Goal: Use online tool/utility: Utilize a website feature to perform a specific function

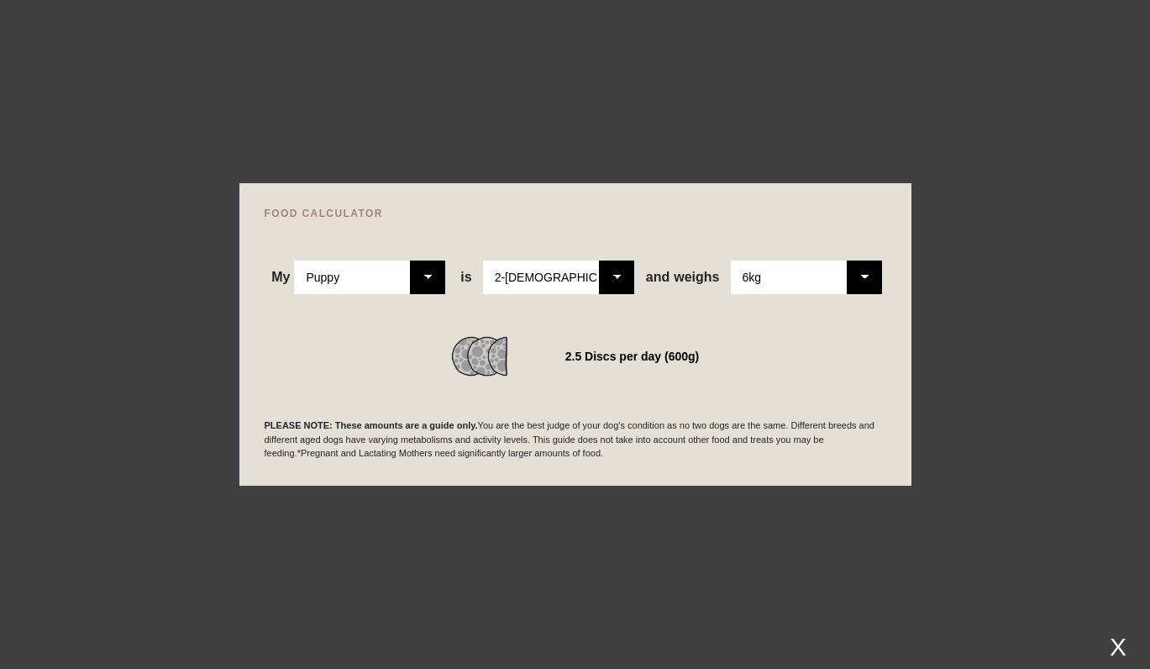
select select "puppy"
select select "6"
click at [598, 363] on div "2.5 Discs per day (600g)" at bounding box center [632, 356] width 134 height 24
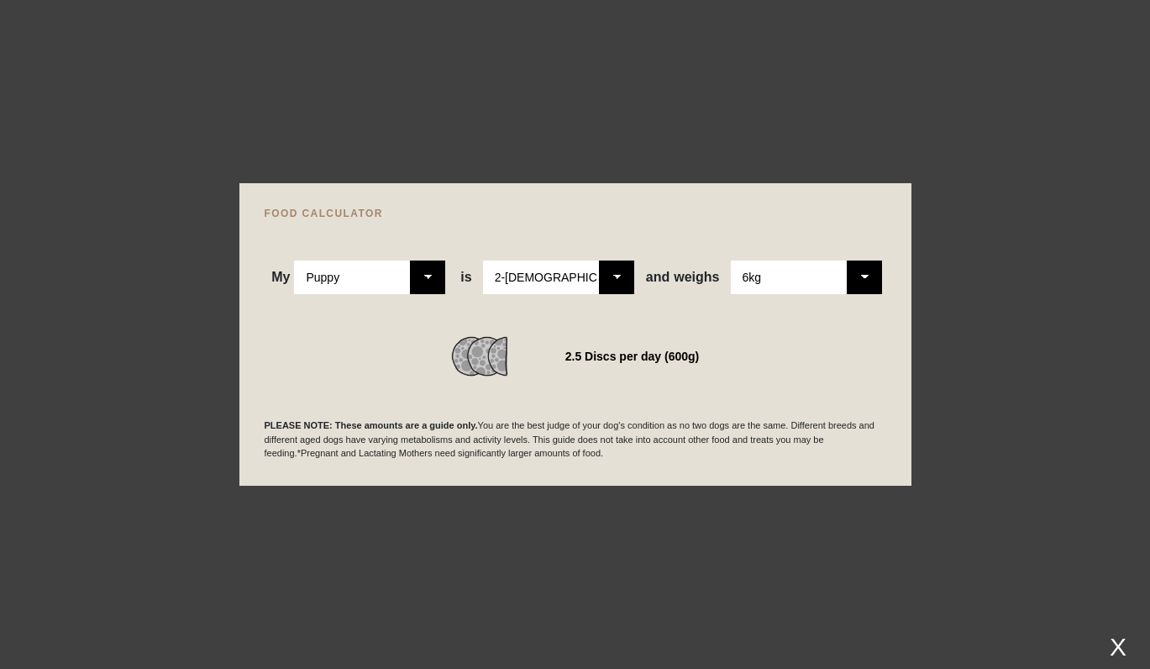
click at [538, 414] on div "PLEASE NOTE: These amounts are a guide only. You are the best judge of your dog…" at bounding box center [576, 418] width 622 height 84
click at [522, 443] on p "PLEASE NOTE: These amounts are a guide only. You are the best judge of your dog…" at bounding box center [576, 439] width 622 height 42
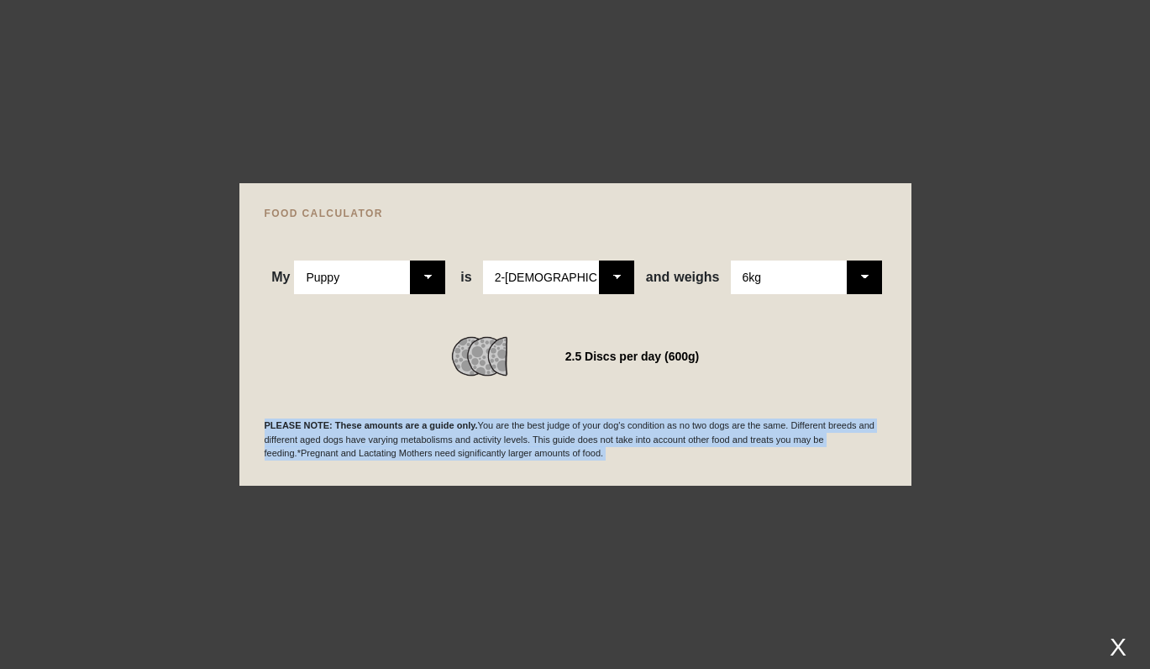
click at [522, 443] on p "PLEASE NOTE: These amounts are a guide only. You are the best judge of your dog…" at bounding box center [576, 439] width 622 height 42
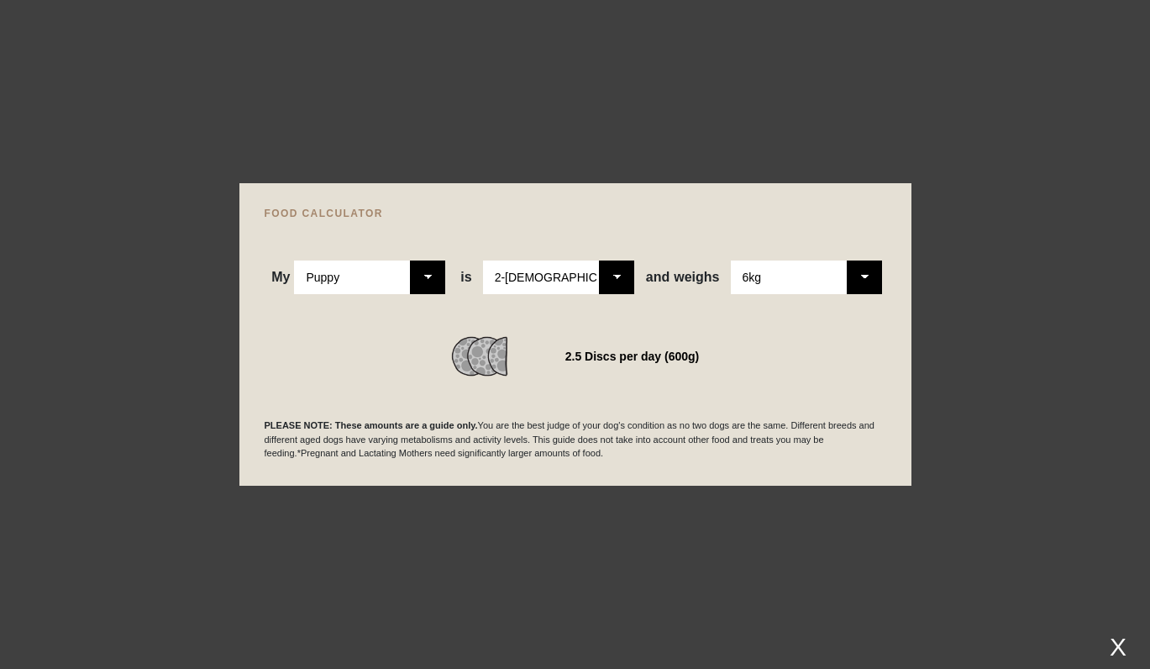
click at [533, 443] on p "PLEASE NOTE: These amounts are a guide only. You are the best judge of your dog…" at bounding box center [576, 439] width 622 height 42
click at [569, 442] on p "PLEASE NOTE: These amounts are a guide only. You are the best judge of your dog…" at bounding box center [576, 439] width 622 height 42
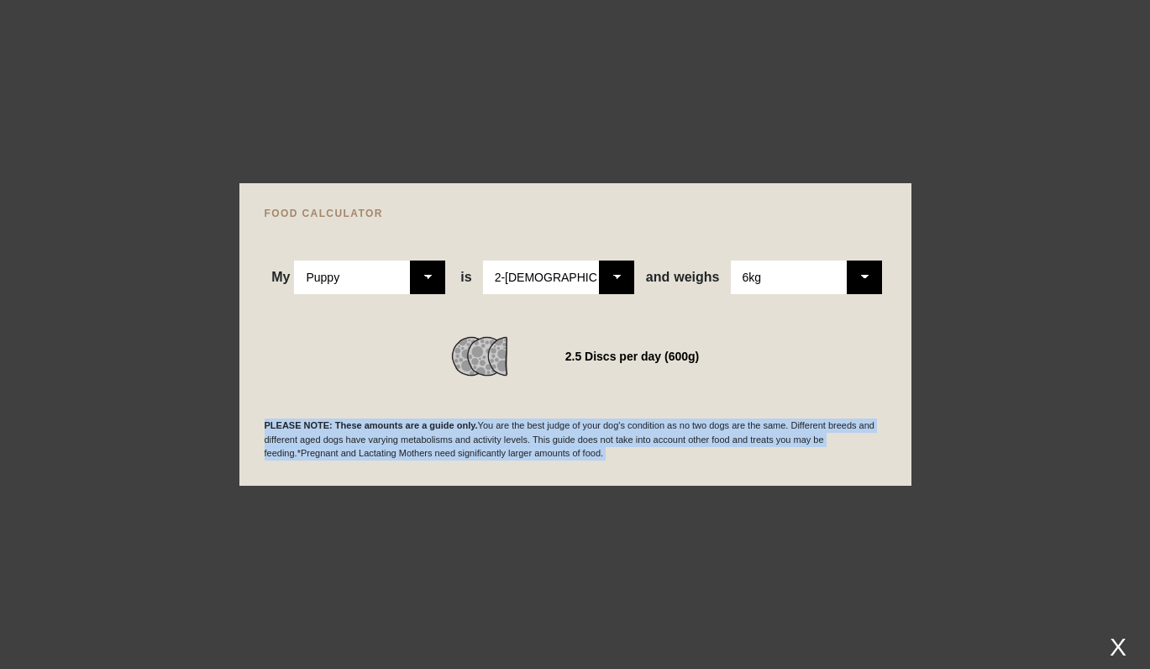
click at [569, 442] on p "PLEASE NOTE: These amounts are a guide only. You are the best judge of your dog…" at bounding box center [576, 439] width 622 height 42
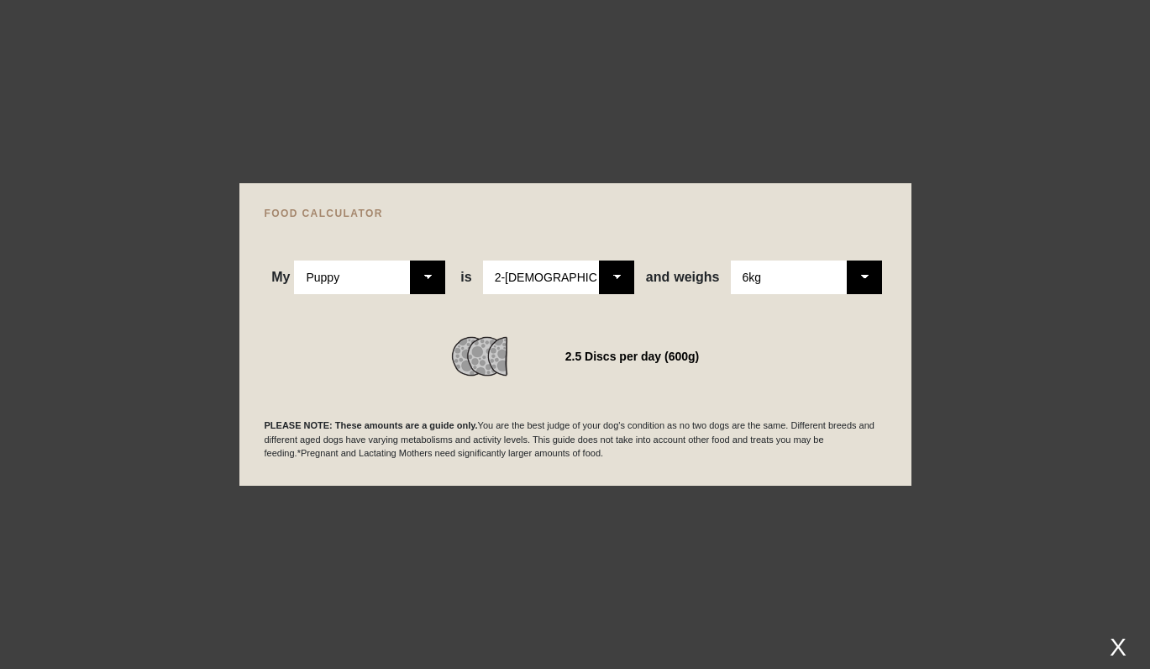
click at [111, 34] on div at bounding box center [575, 334] width 1150 height 669
